Goal: Information Seeking & Learning: Understand process/instructions

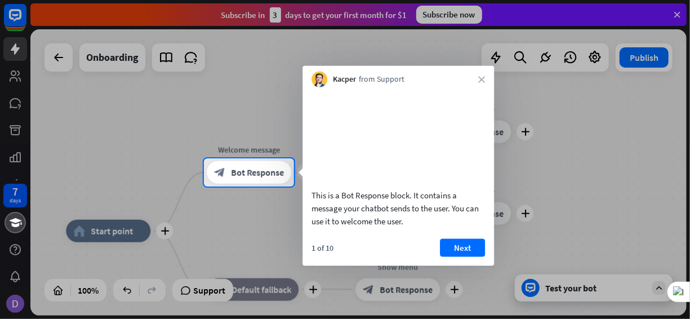
click at [15, 8] on div at bounding box center [345, 79] width 690 height 158
click at [8, 304] on div at bounding box center [345, 252] width 690 height 132
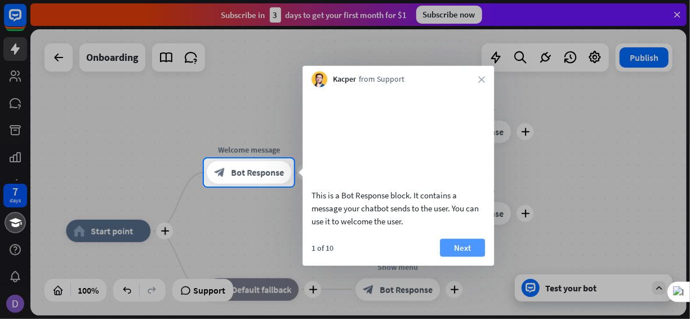
click at [455, 256] on button "Next" at bounding box center [462, 247] width 45 height 18
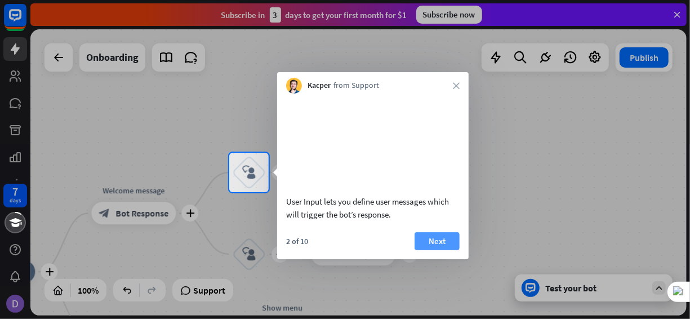
click at [436, 250] on button "Next" at bounding box center [437, 241] width 45 height 18
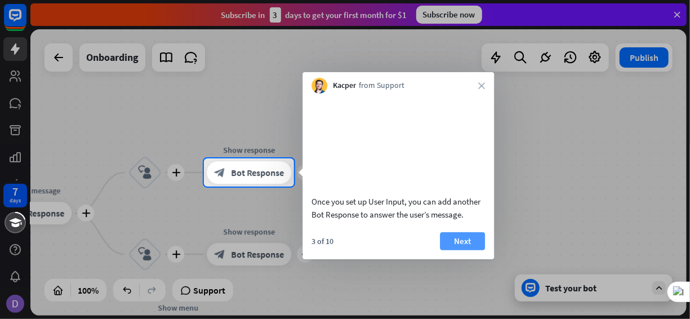
click at [472, 249] on button "Next" at bounding box center [462, 241] width 45 height 18
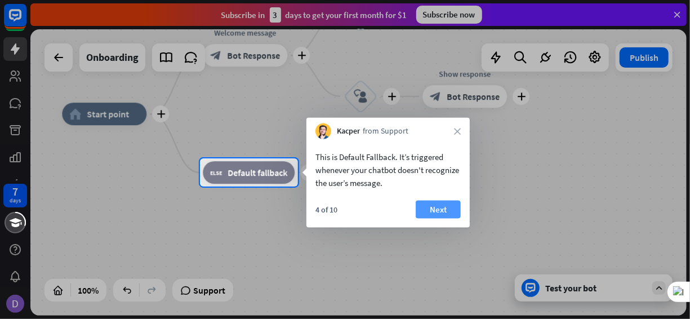
click at [430, 211] on button "Next" at bounding box center [438, 210] width 45 height 18
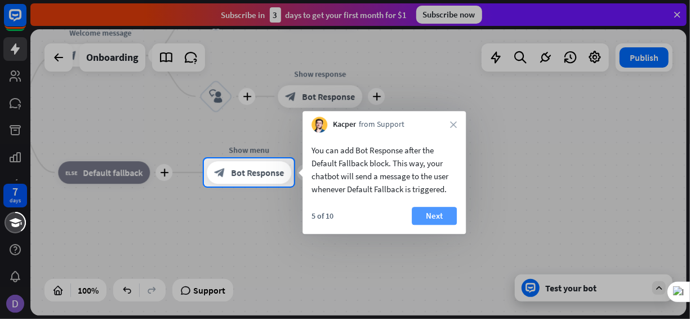
click at [438, 212] on button "Next" at bounding box center [434, 216] width 45 height 18
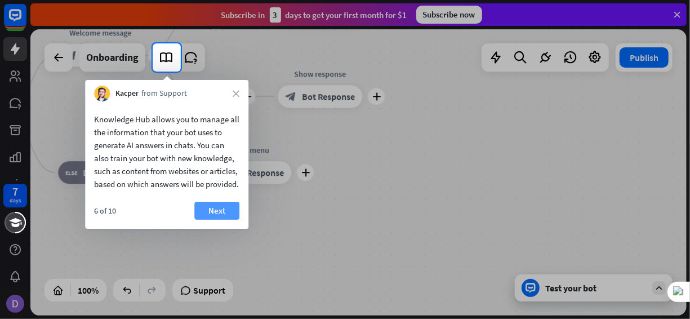
click at [203, 220] on button "Next" at bounding box center [216, 211] width 45 height 18
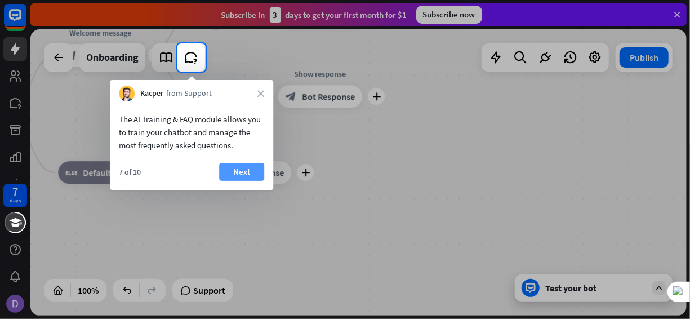
click at [250, 168] on button "Next" at bounding box center [241, 172] width 45 height 18
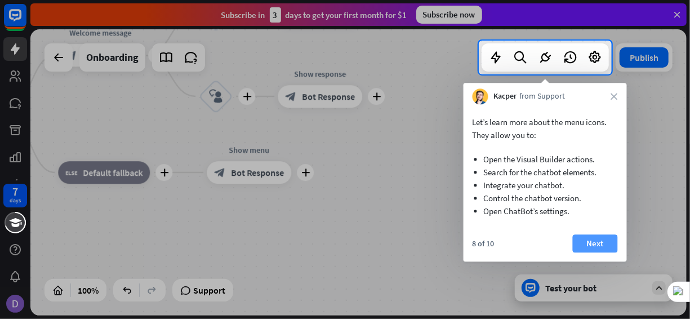
click at [601, 245] on button "Next" at bounding box center [595, 243] width 45 height 18
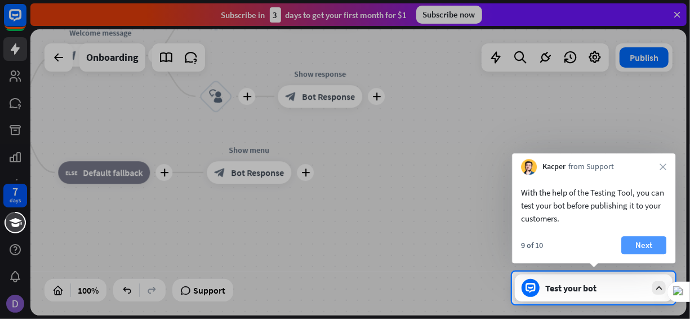
click at [640, 252] on button "Next" at bounding box center [643, 245] width 45 height 18
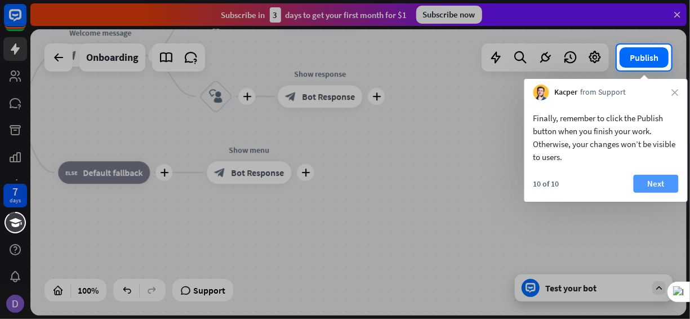
click at [648, 183] on button "Next" at bounding box center [656, 184] width 45 height 18
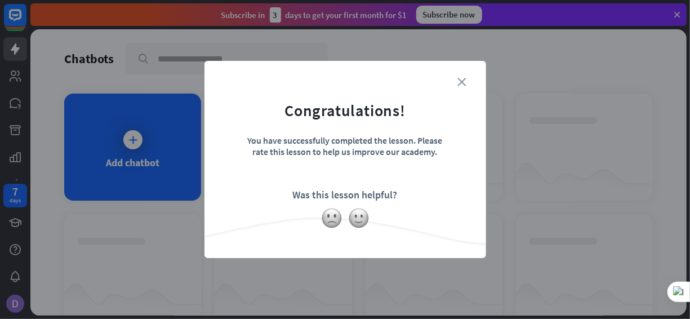
click at [464, 83] on icon "close" at bounding box center [462, 82] width 8 height 8
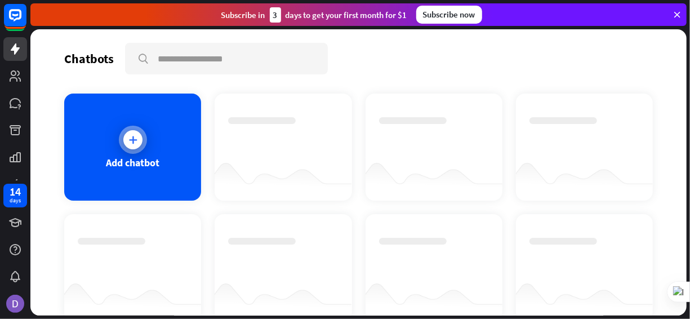
click at [128, 126] on div at bounding box center [133, 140] width 28 height 28
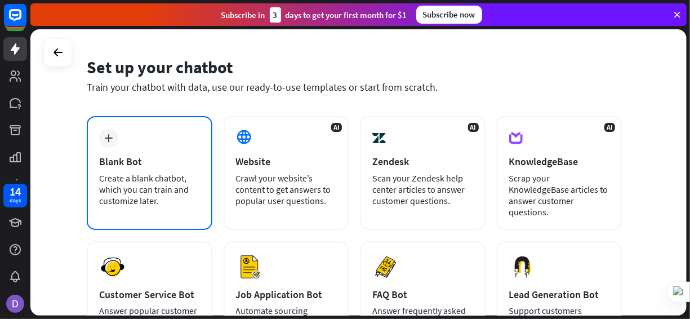
scroll to position [33, 0]
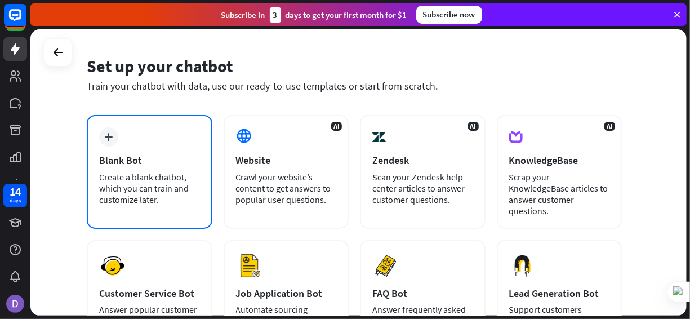
click at [115, 164] on div "Blank Bot" at bounding box center [149, 160] width 101 height 13
